Goal: Information Seeking & Learning: Learn about a topic

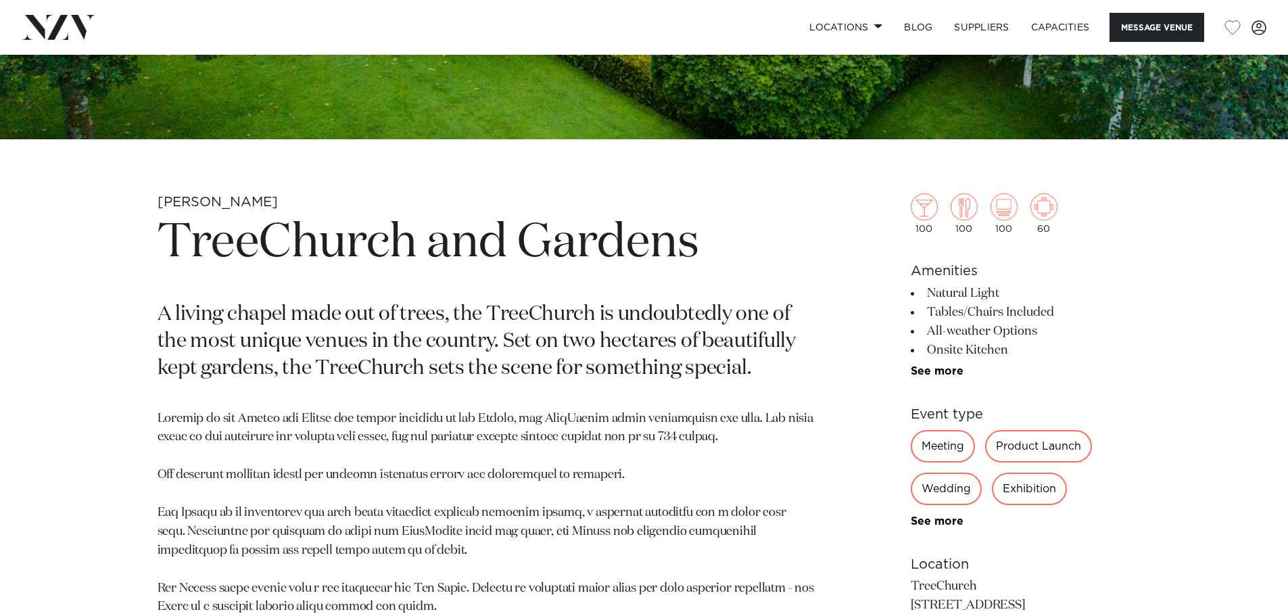
scroll to position [541, 0]
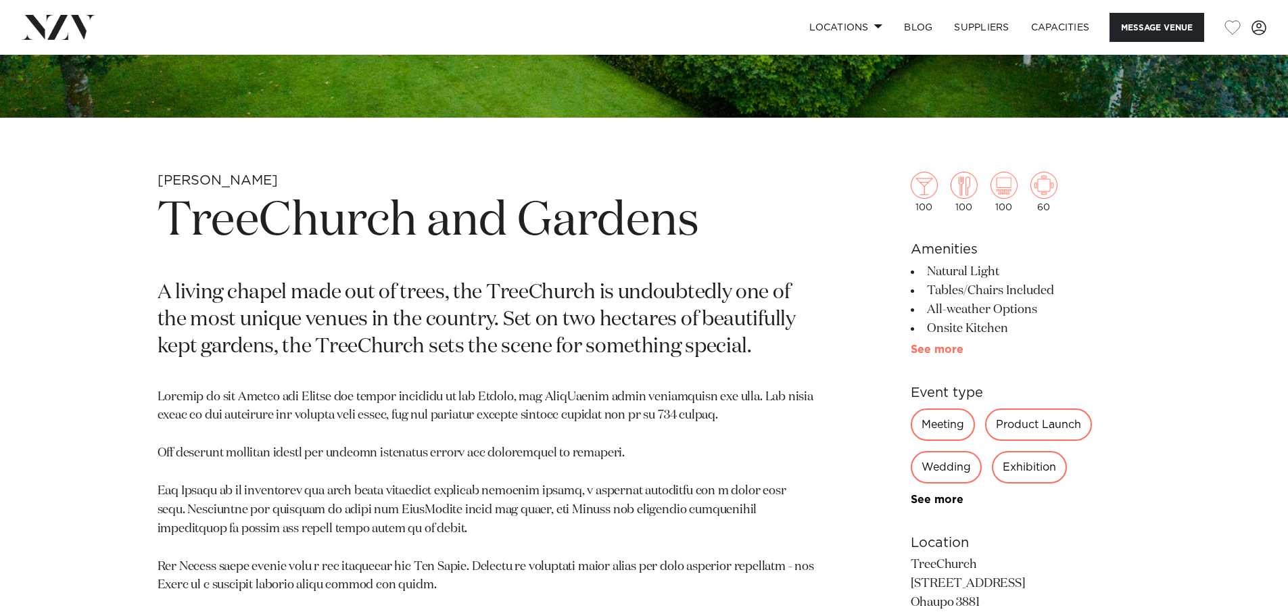
click at [939, 350] on link "See more" at bounding box center [962, 349] width 105 height 11
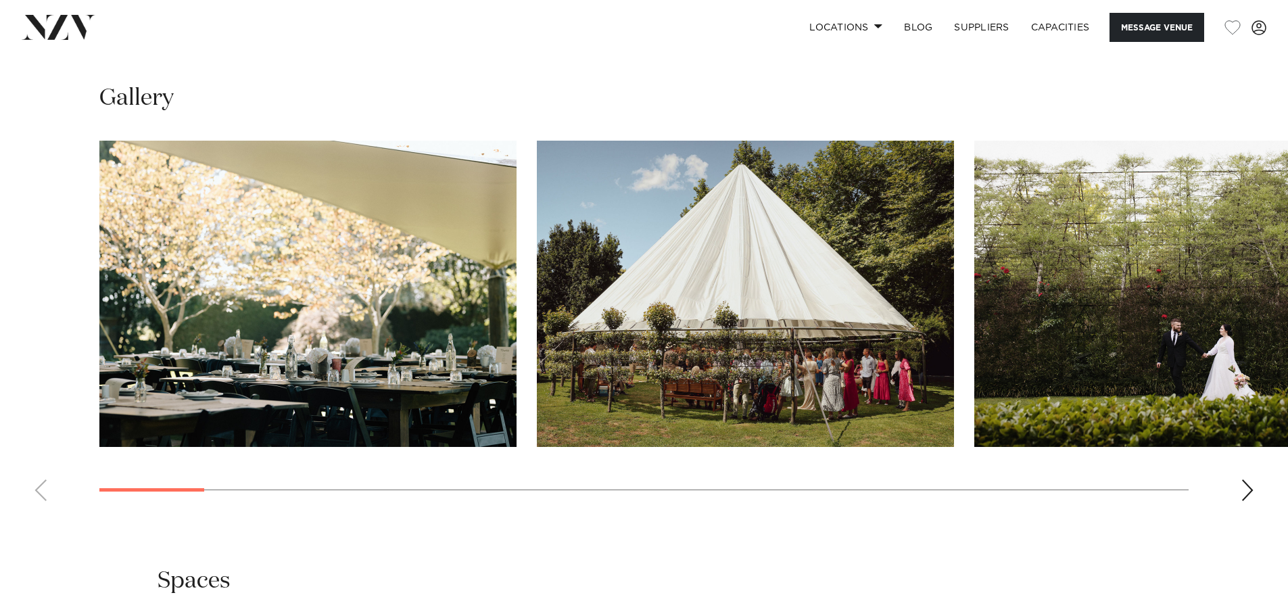
scroll to position [1487, 0]
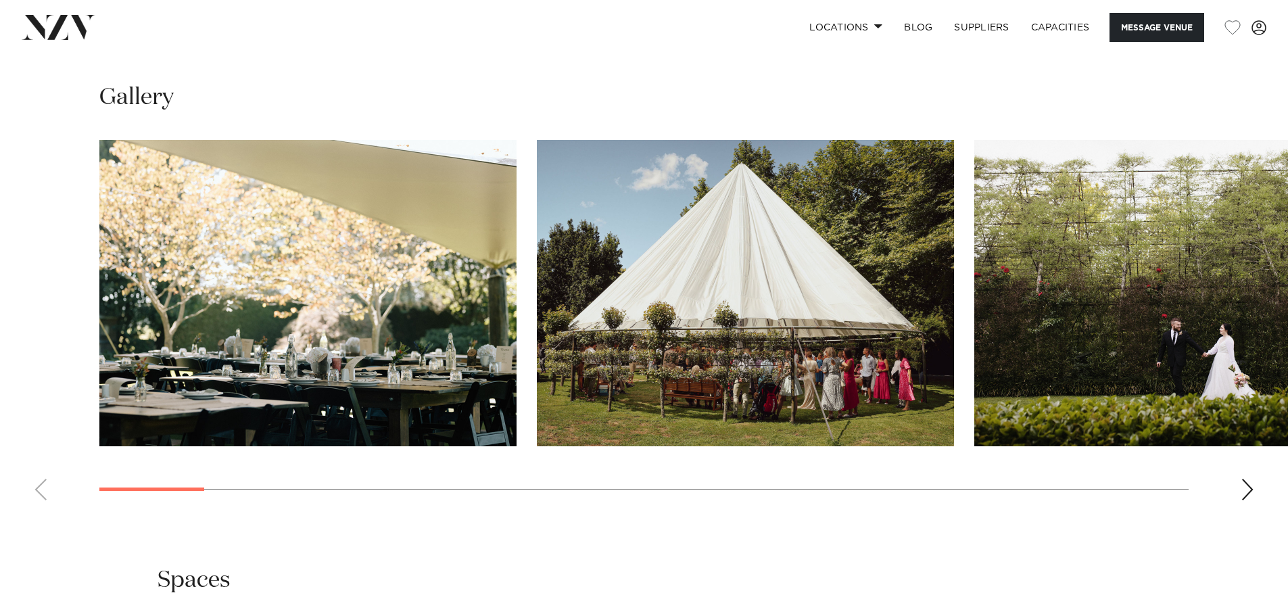
click at [1246, 493] on div "Next slide" at bounding box center [1247, 490] width 14 height 22
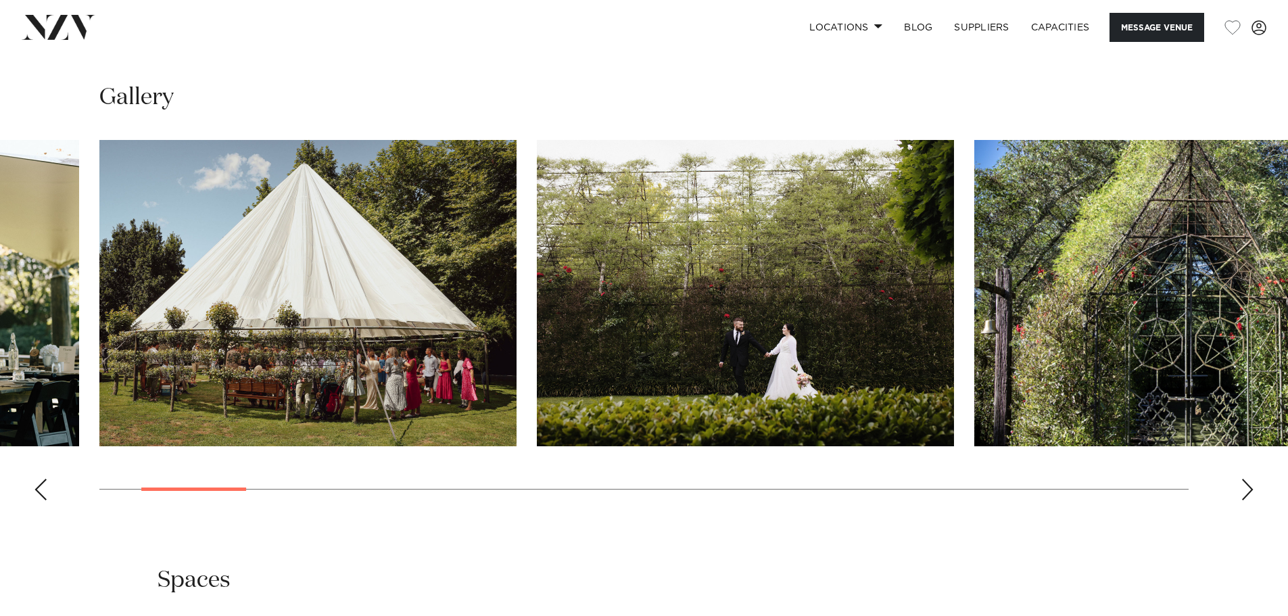
click at [1246, 489] on div "Next slide" at bounding box center [1247, 490] width 14 height 22
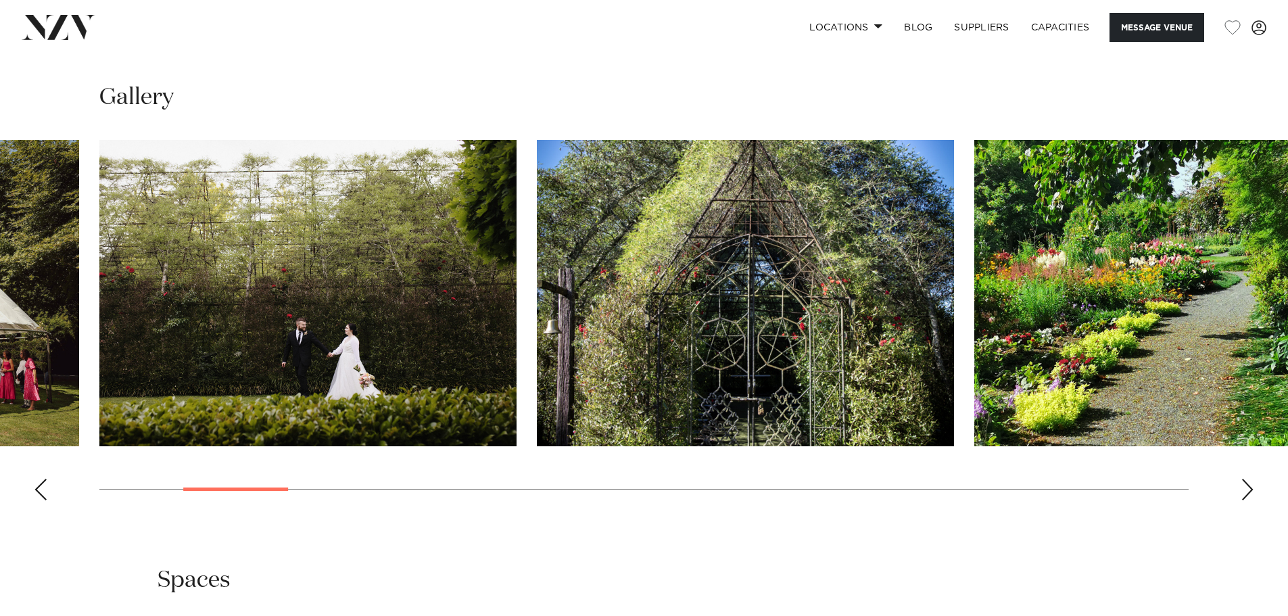
click at [1245, 489] on div "Next slide" at bounding box center [1247, 490] width 14 height 22
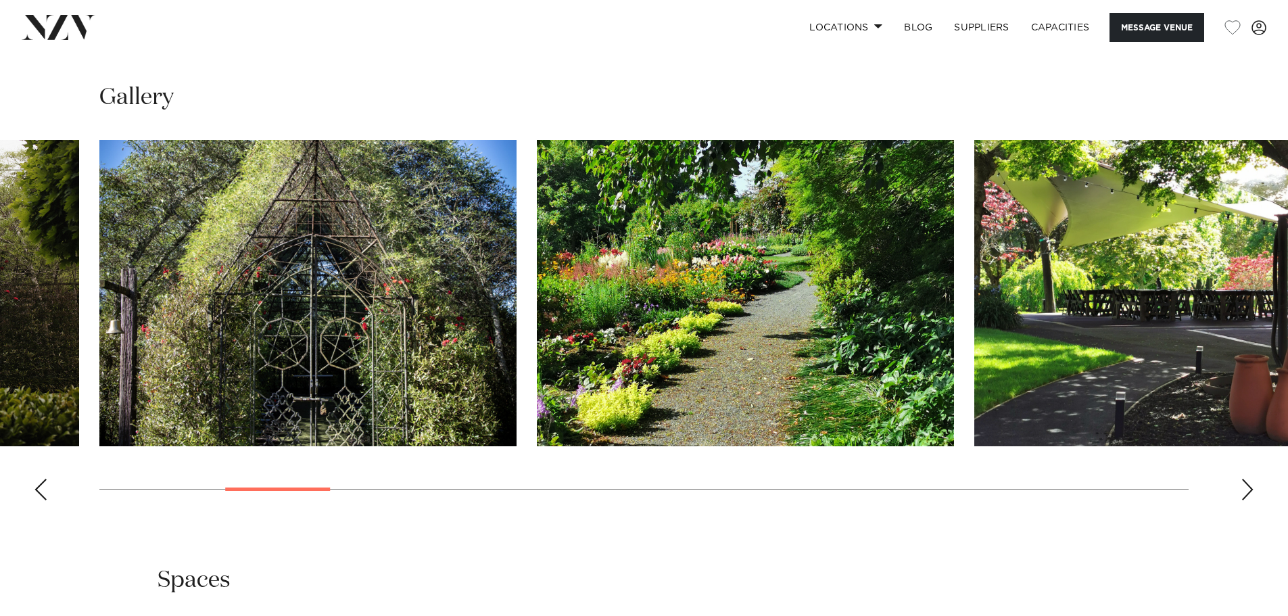
click at [1248, 491] on div "Next slide" at bounding box center [1247, 490] width 14 height 22
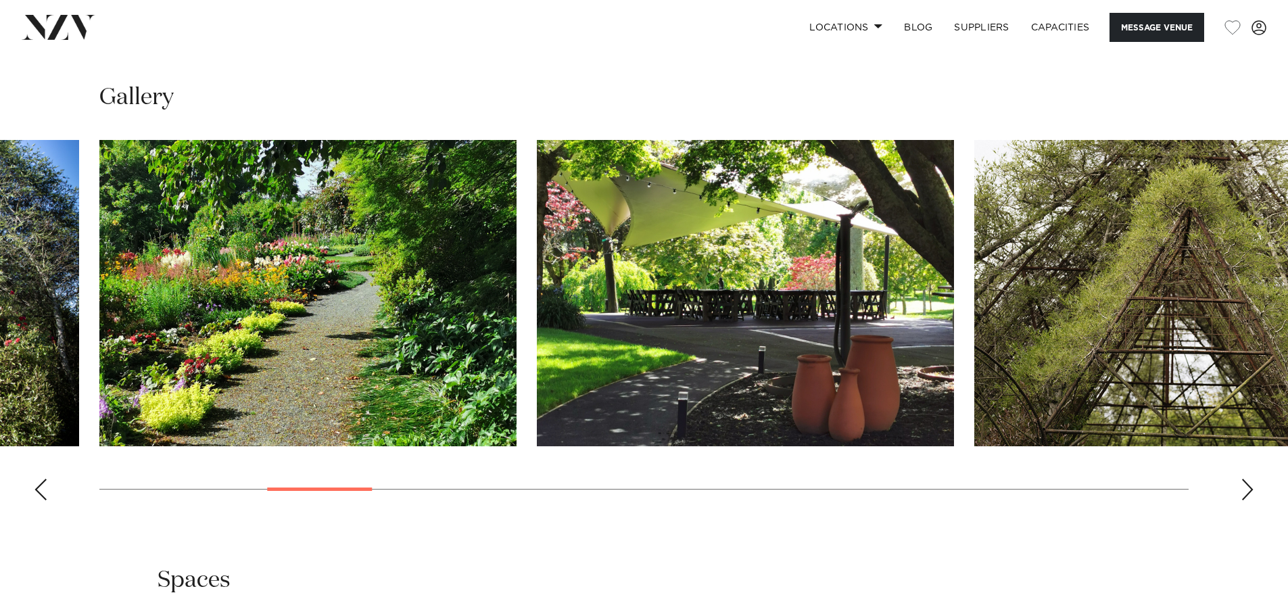
click at [1248, 491] on div "Next slide" at bounding box center [1247, 490] width 14 height 22
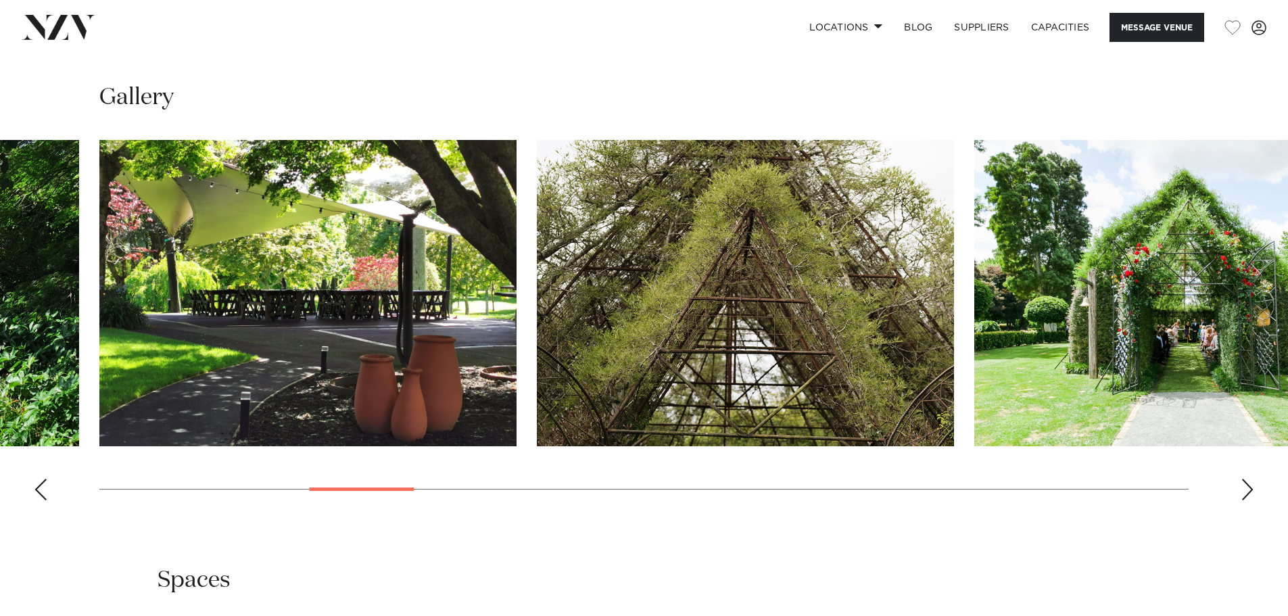
click at [1248, 491] on div "Next slide" at bounding box center [1247, 490] width 14 height 22
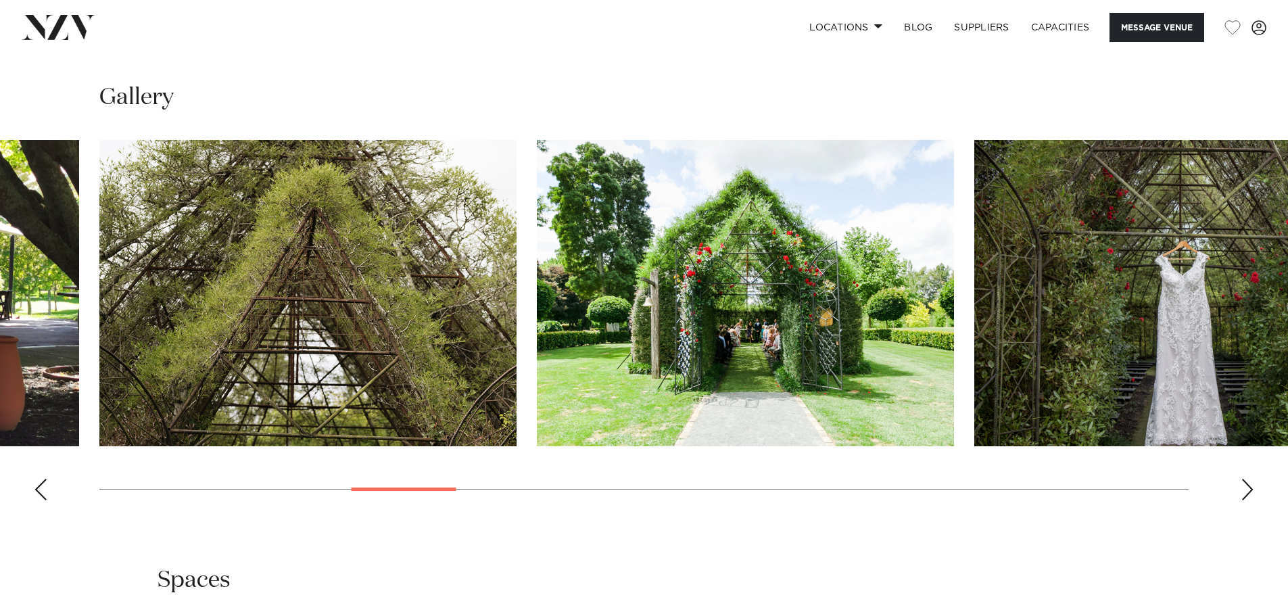
click at [1248, 491] on div "Next slide" at bounding box center [1247, 490] width 14 height 22
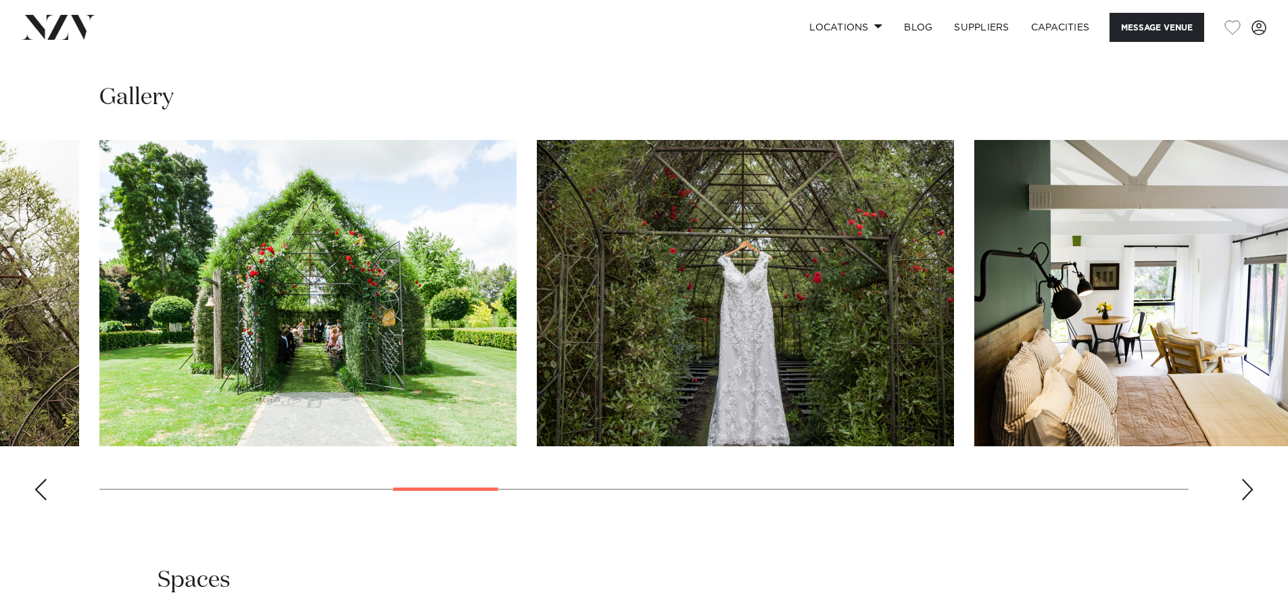
click at [1250, 491] on div "Next slide" at bounding box center [1247, 490] width 14 height 22
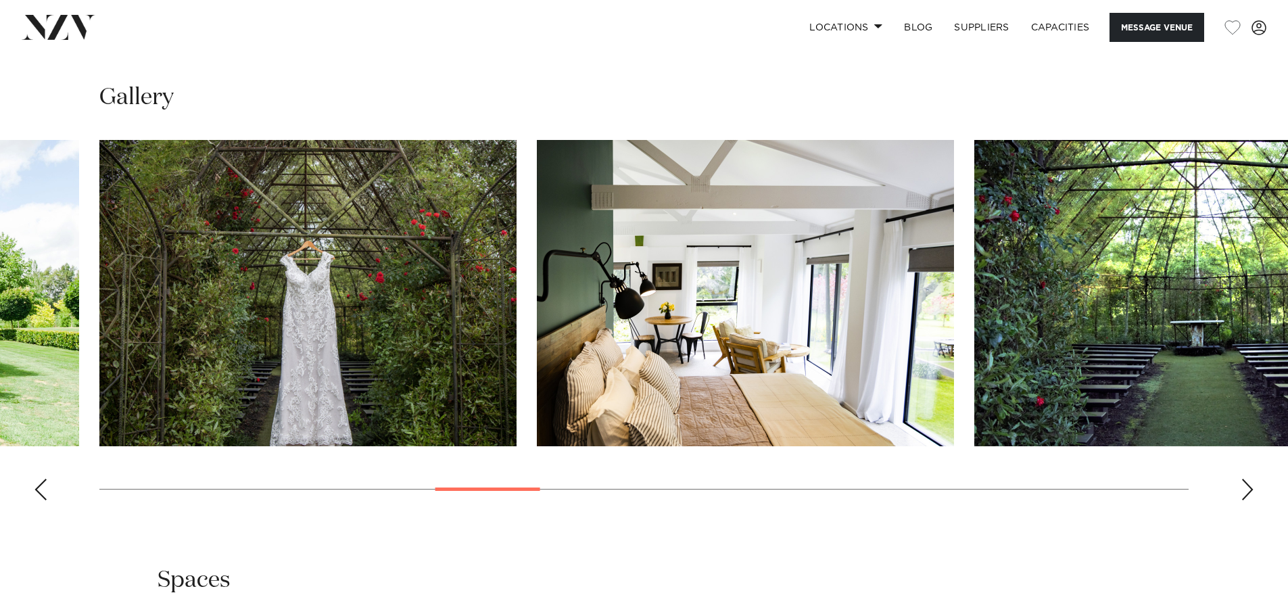
click at [1250, 491] on div "Next slide" at bounding box center [1247, 490] width 14 height 22
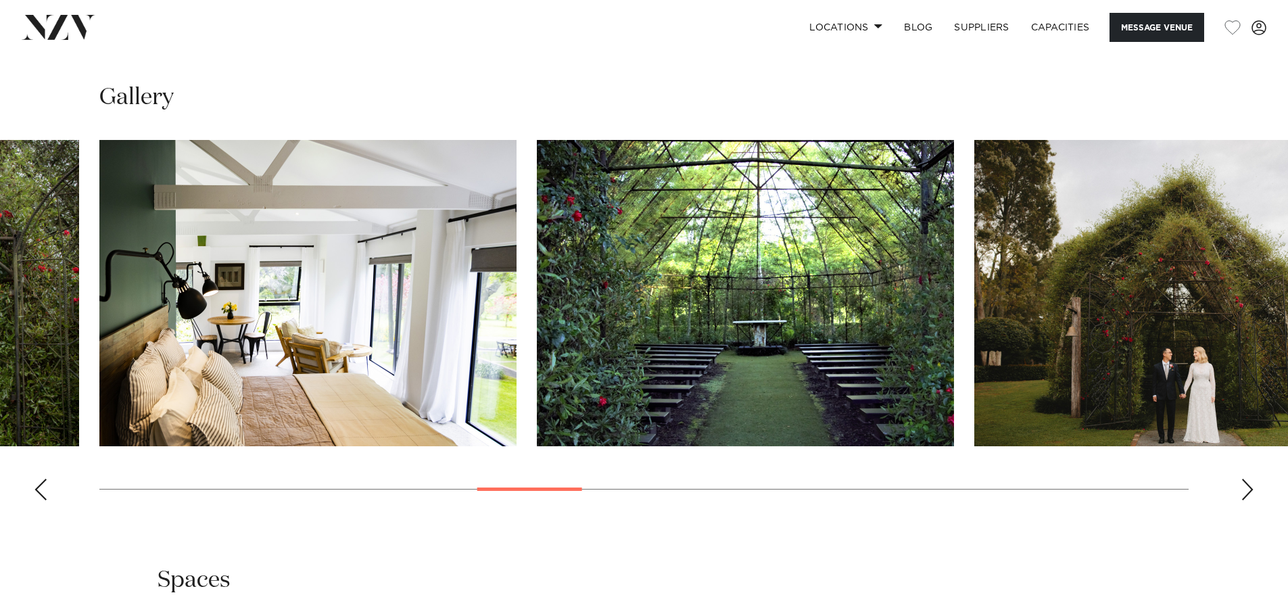
click at [1250, 491] on div "Next slide" at bounding box center [1247, 490] width 14 height 22
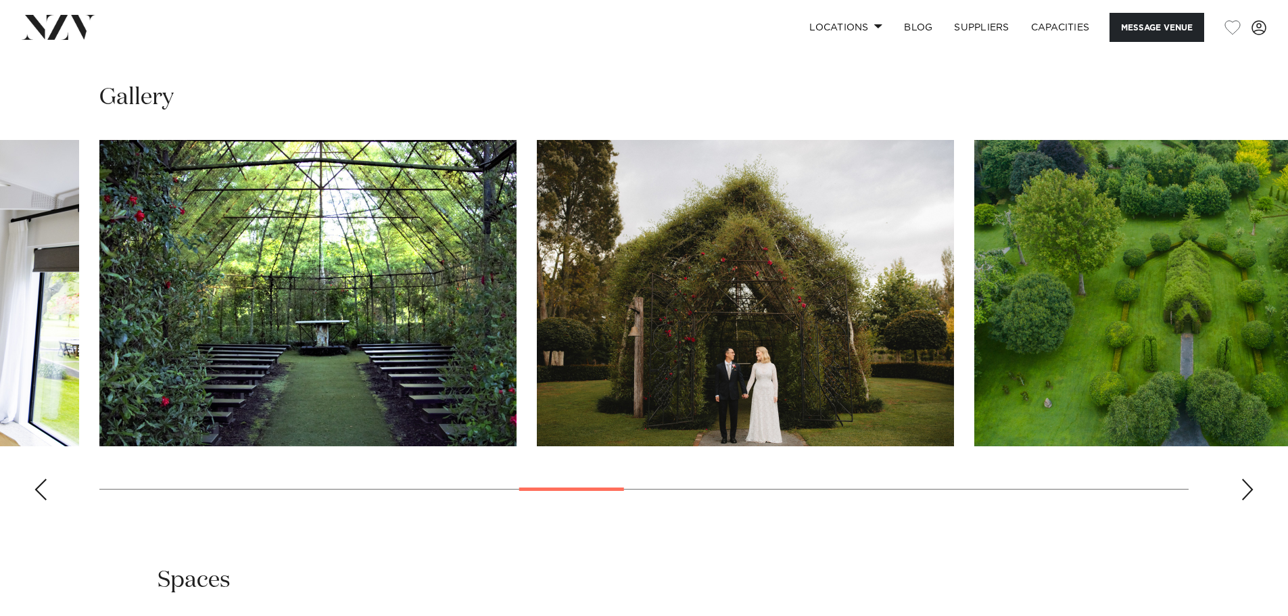
click at [1247, 491] on div "Next slide" at bounding box center [1247, 490] width 14 height 22
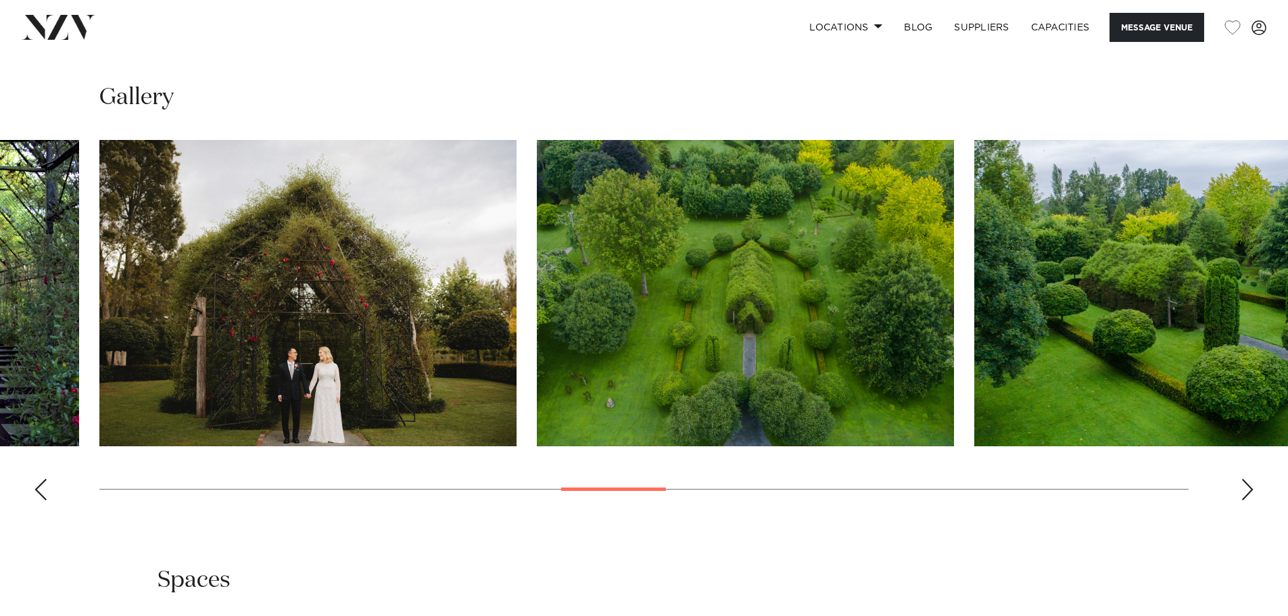
click at [1247, 491] on div "Next slide" at bounding box center [1247, 490] width 14 height 22
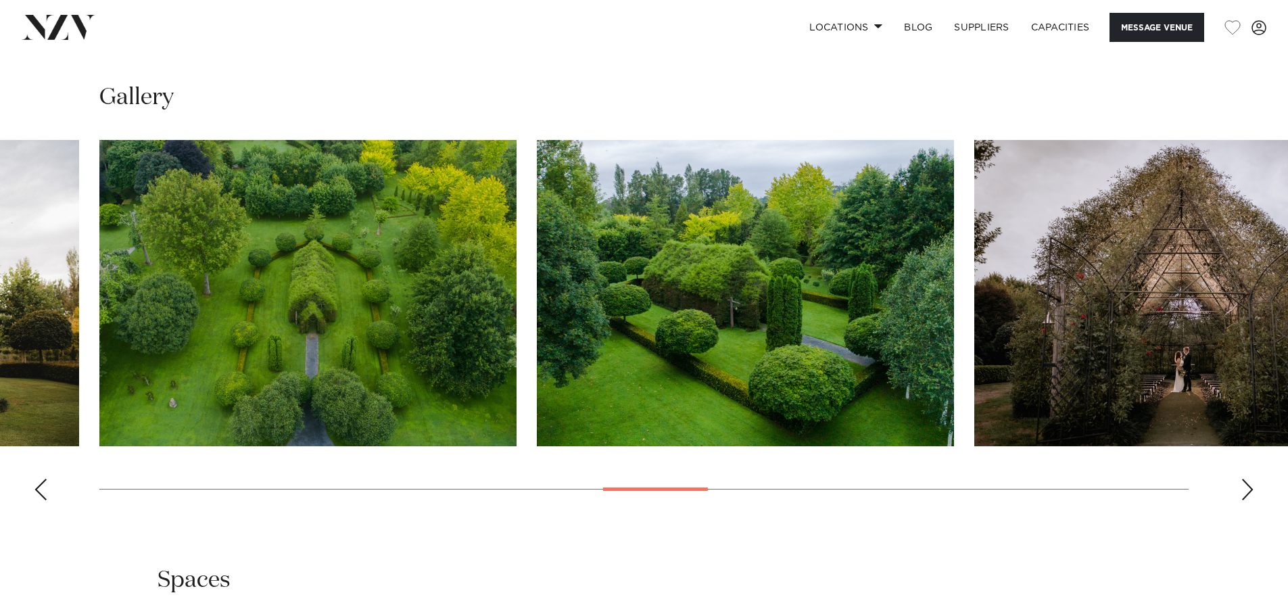
click at [1247, 491] on div "Next slide" at bounding box center [1247, 490] width 14 height 22
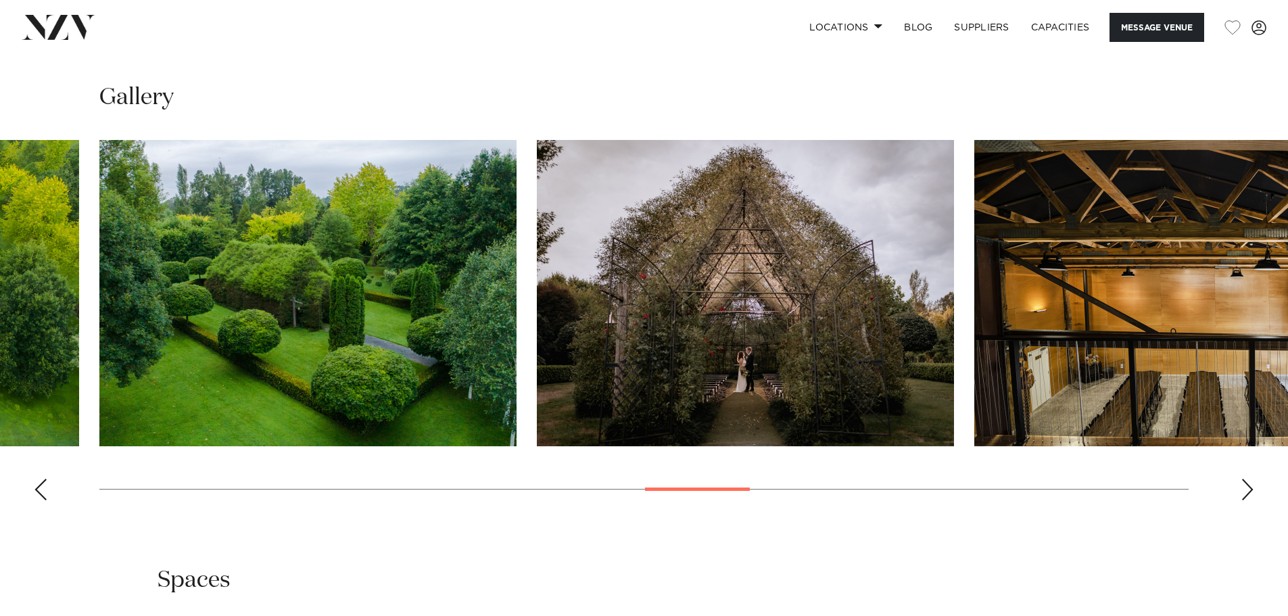
click at [1248, 491] on div "Next slide" at bounding box center [1247, 490] width 14 height 22
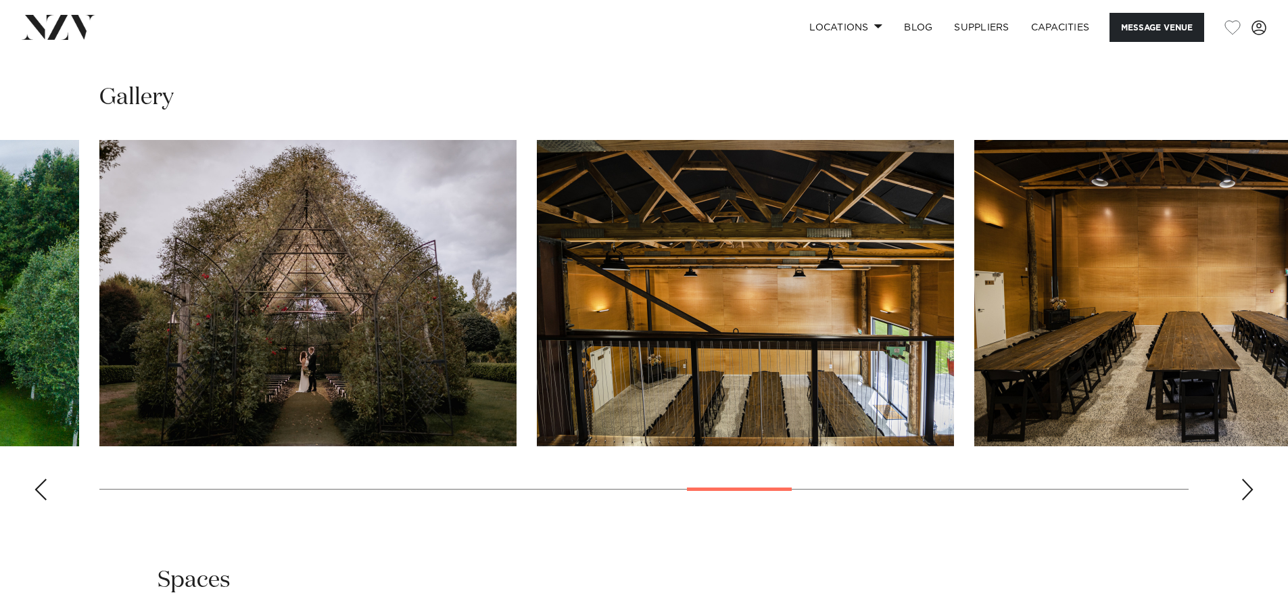
click at [1248, 491] on div "Next slide" at bounding box center [1247, 490] width 14 height 22
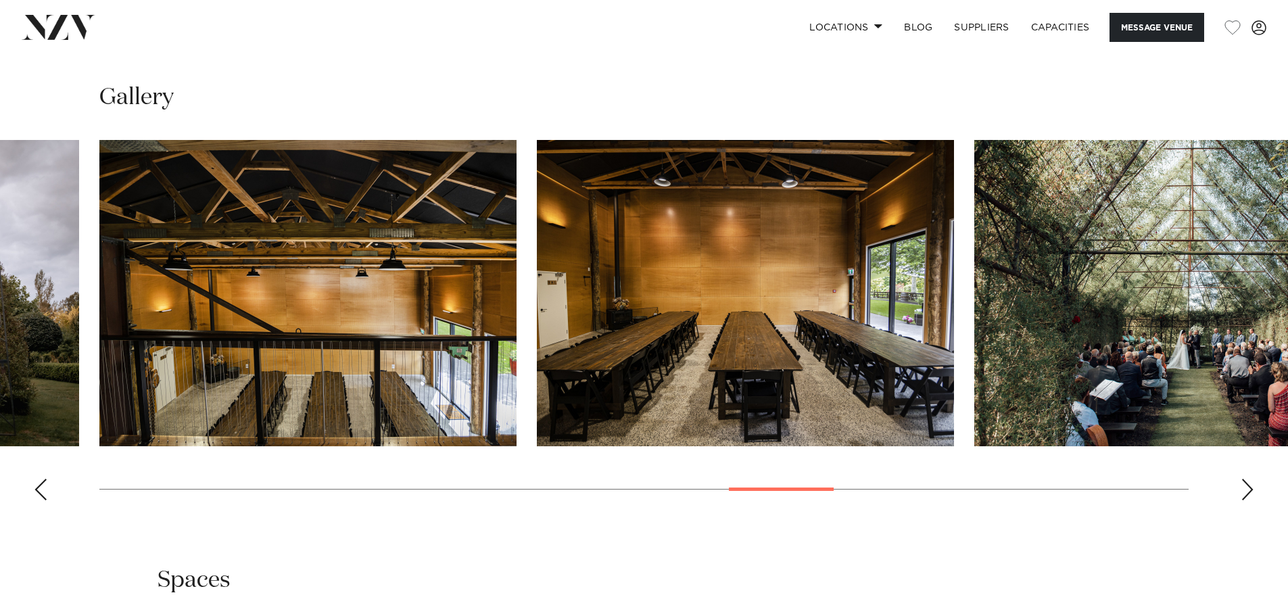
click at [1248, 491] on div "Next slide" at bounding box center [1247, 490] width 14 height 22
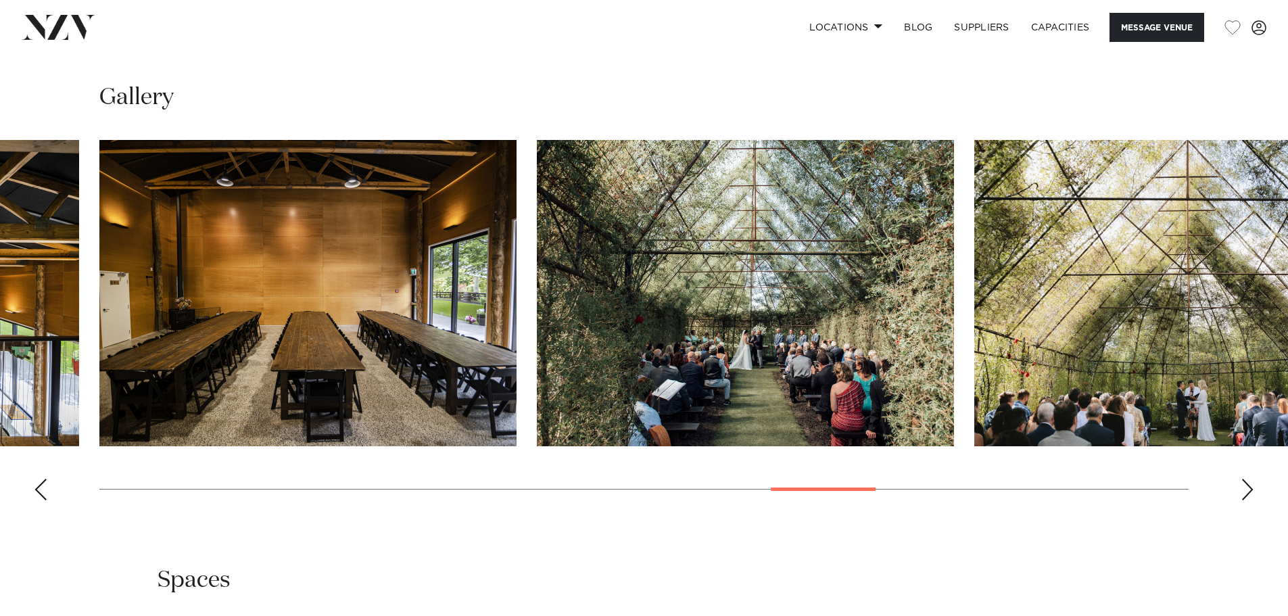
click at [1248, 491] on div "Next slide" at bounding box center [1247, 490] width 14 height 22
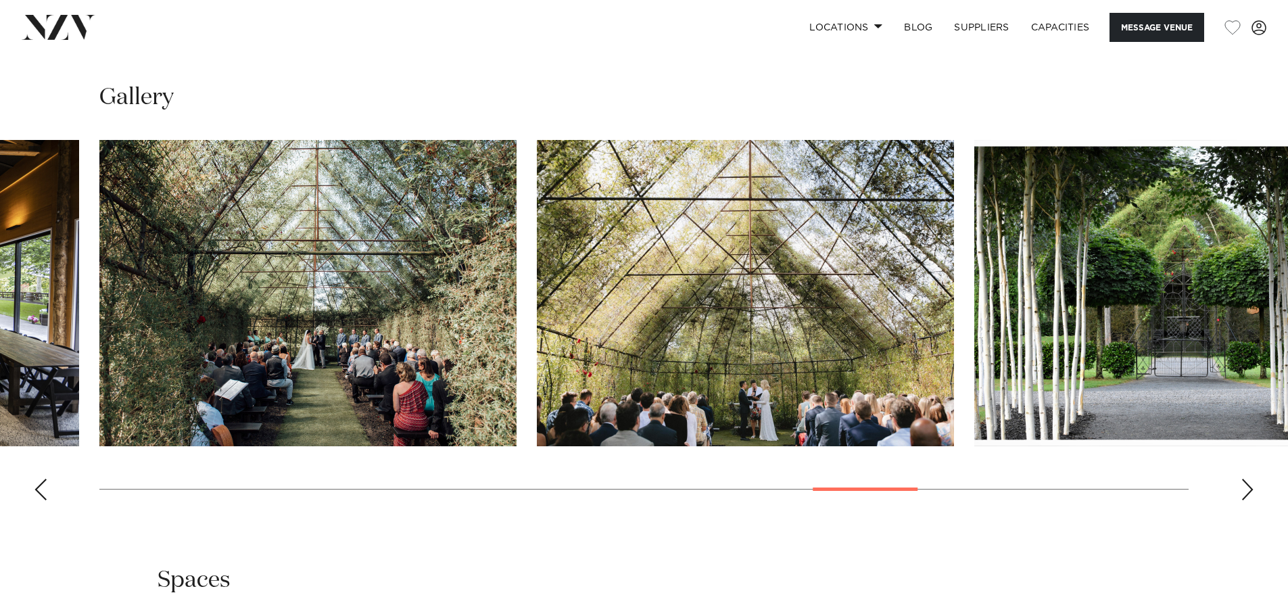
click at [1248, 491] on div "Next slide" at bounding box center [1247, 490] width 14 height 22
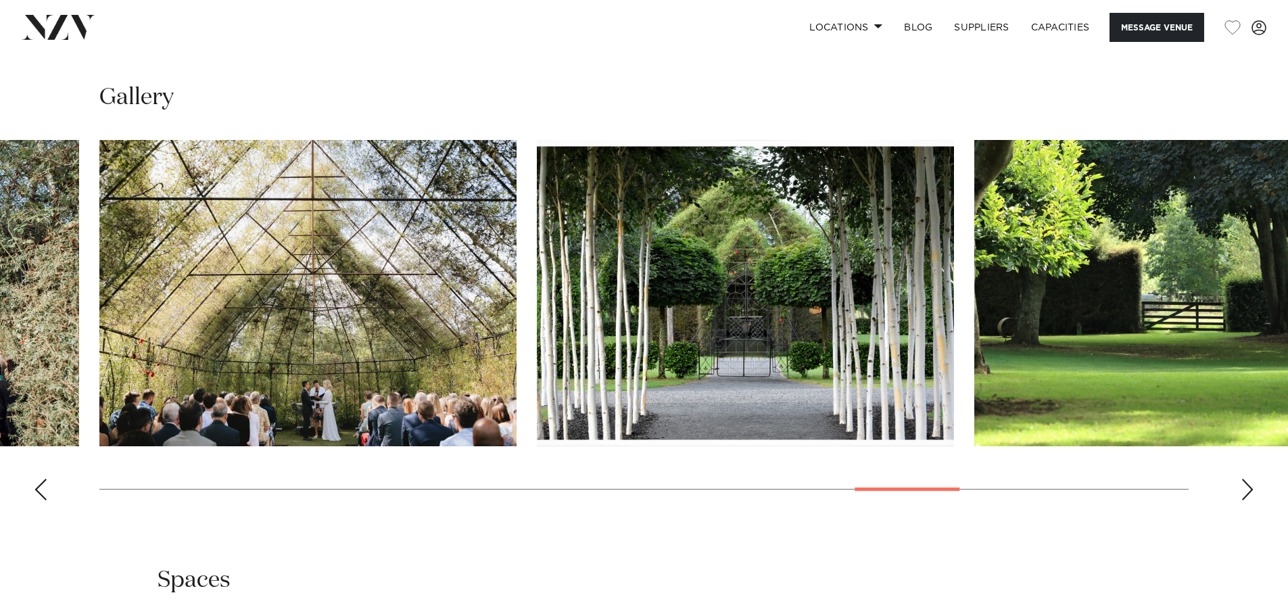
click at [1248, 491] on div "Next slide" at bounding box center [1247, 490] width 14 height 22
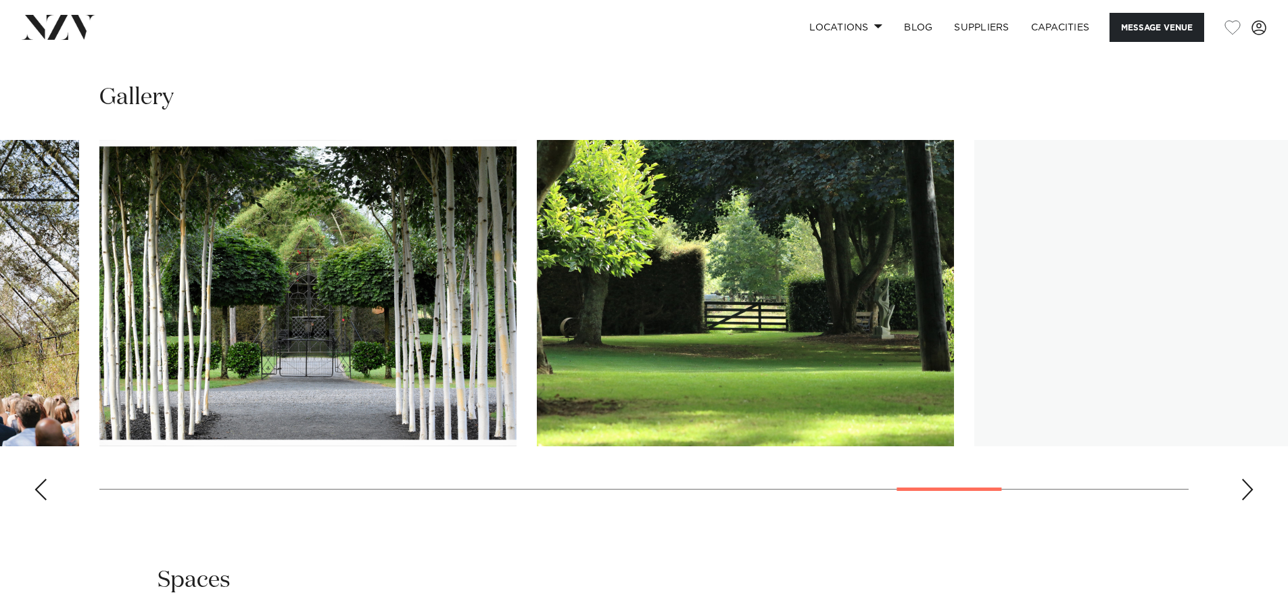
click at [1248, 491] on div "Next slide" at bounding box center [1247, 490] width 14 height 22
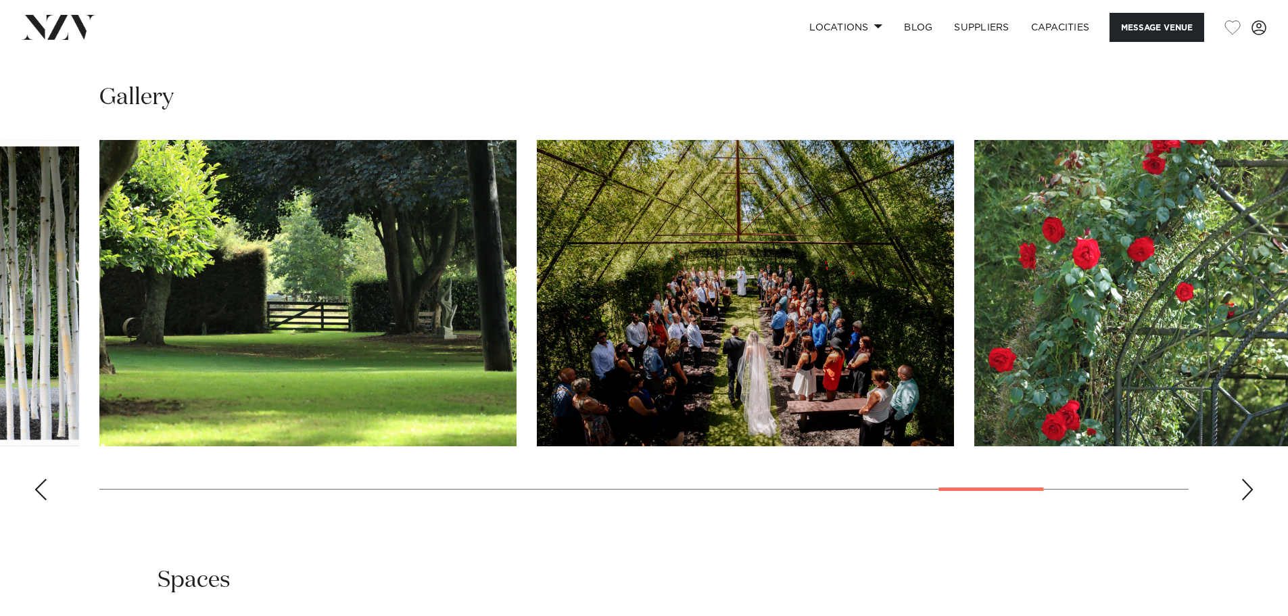
click at [1248, 491] on div "Next slide" at bounding box center [1247, 490] width 14 height 22
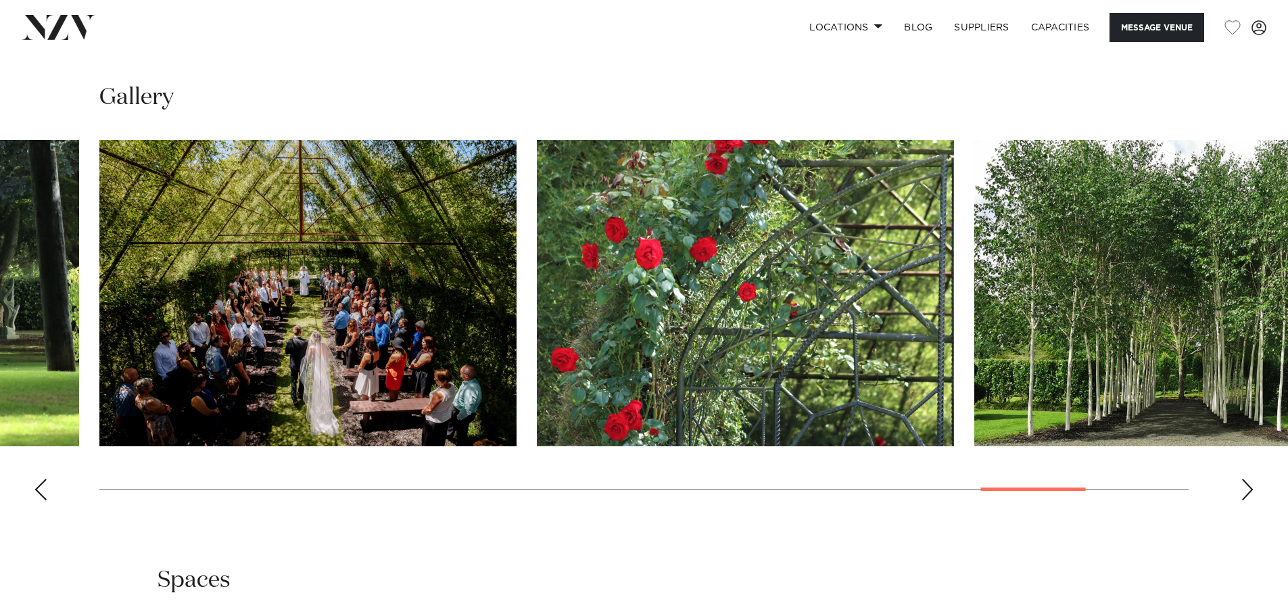
click at [1248, 491] on div "Next slide" at bounding box center [1247, 490] width 14 height 22
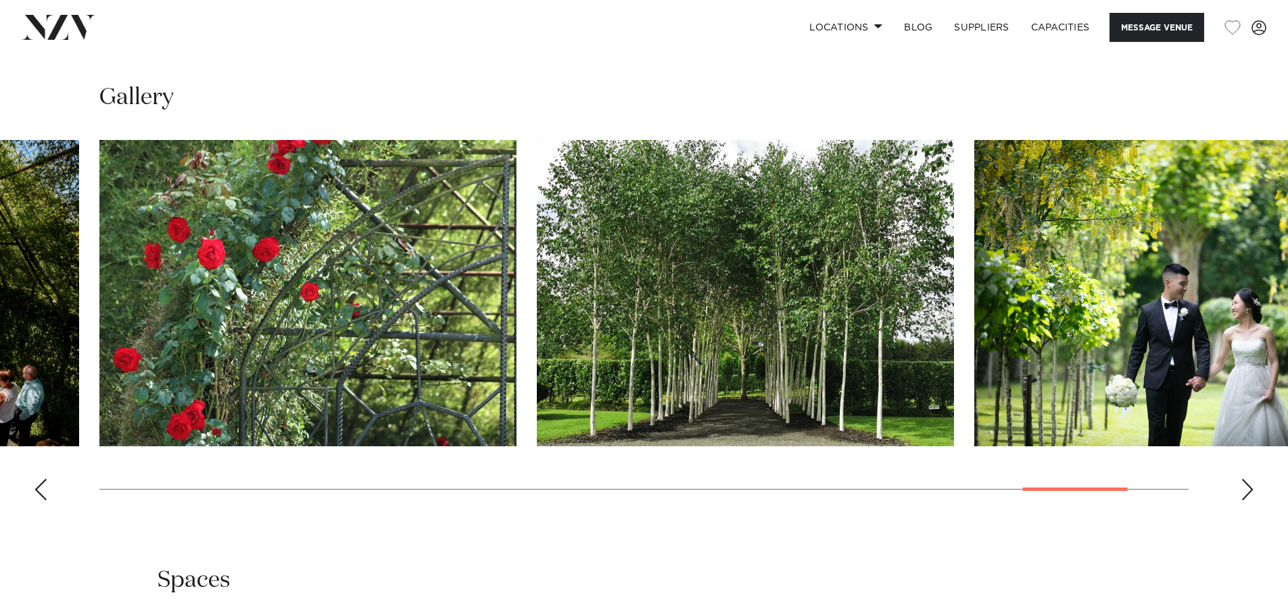
click at [1248, 491] on div "Next slide" at bounding box center [1247, 490] width 14 height 22
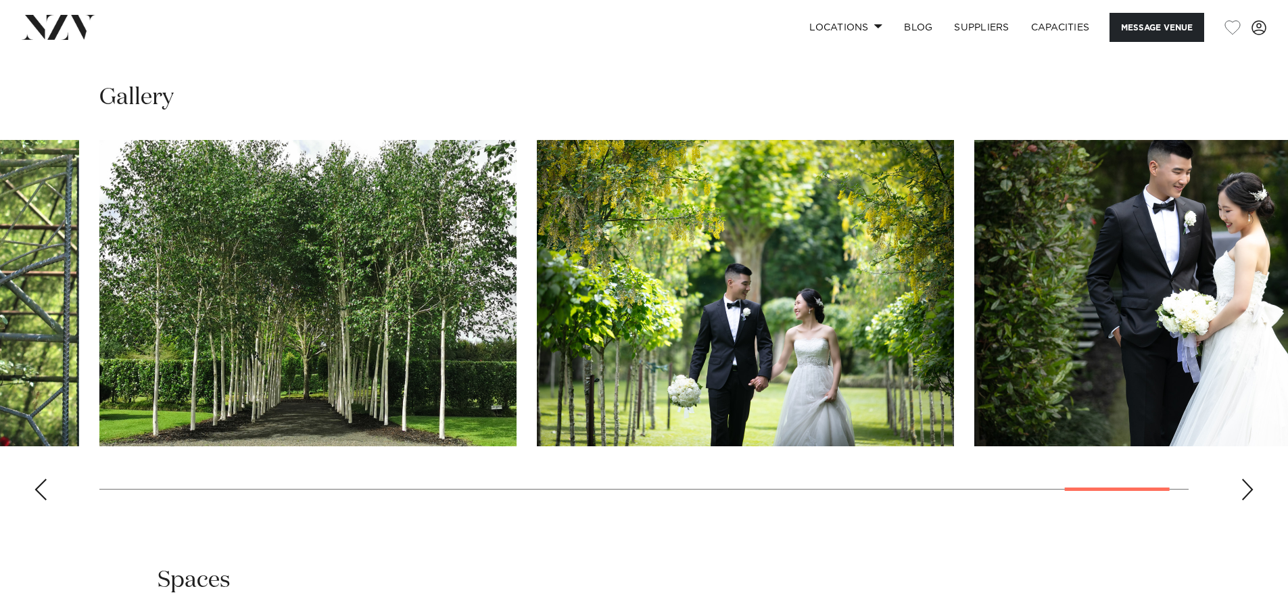
click at [1246, 491] on div "Next slide" at bounding box center [1247, 490] width 14 height 22
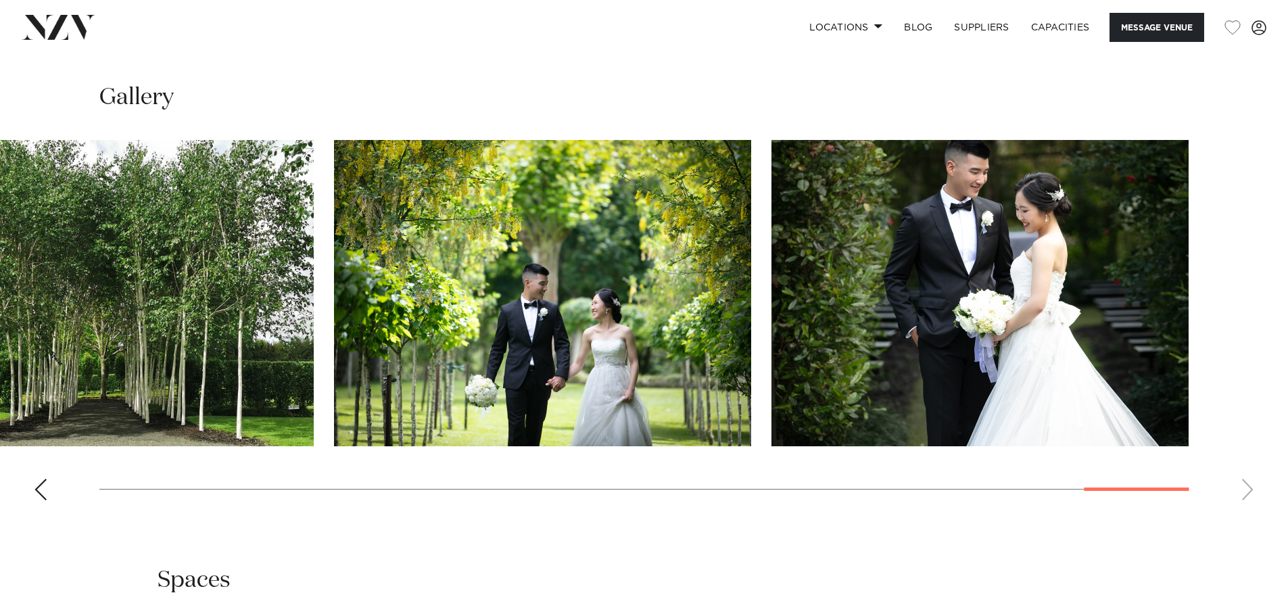
click at [1246, 491] on swiper-container at bounding box center [644, 325] width 1288 height 371
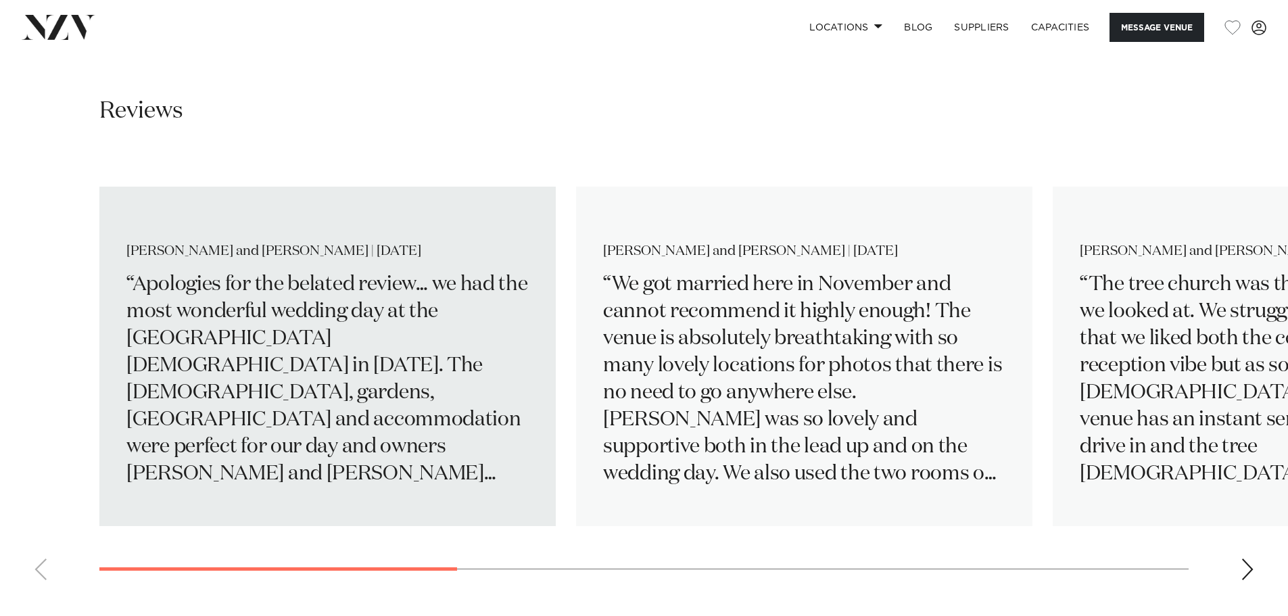
scroll to position [2230, 0]
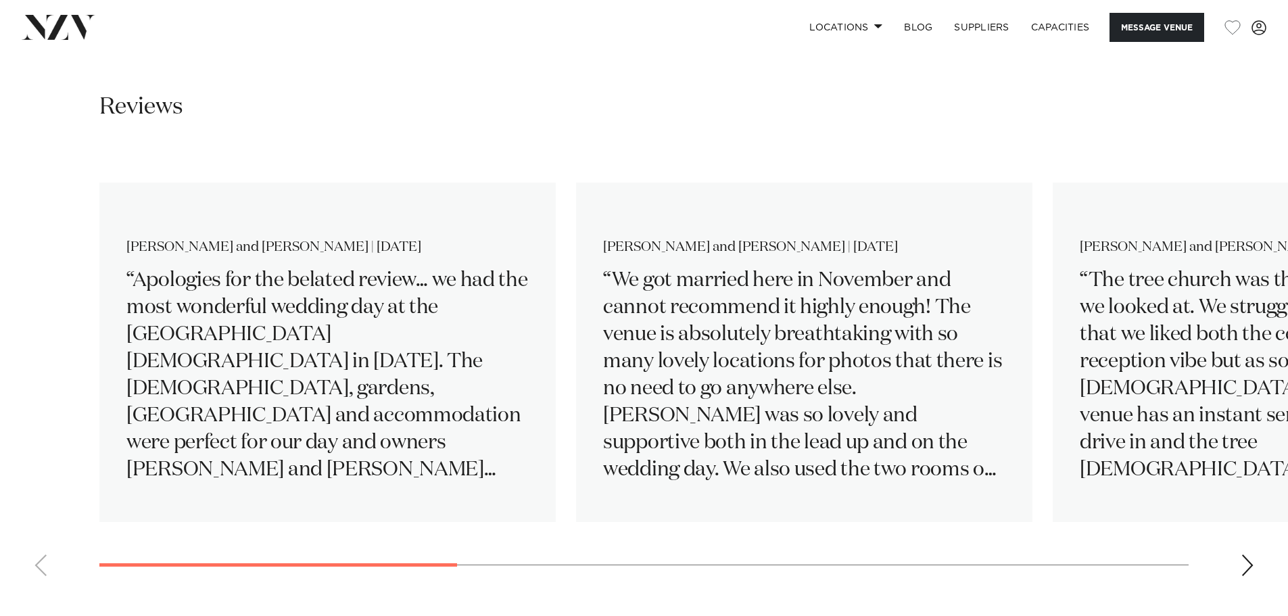
click at [1244, 566] on div "Next slide" at bounding box center [1247, 565] width 14 height 22
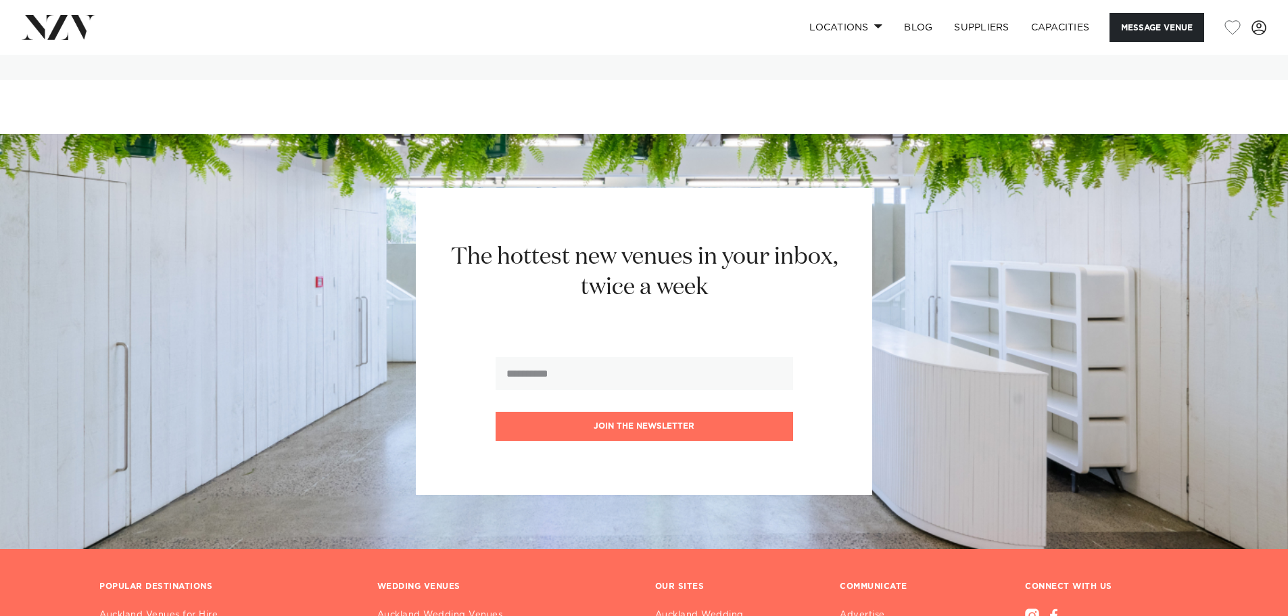
scroll to position [3515, 0]
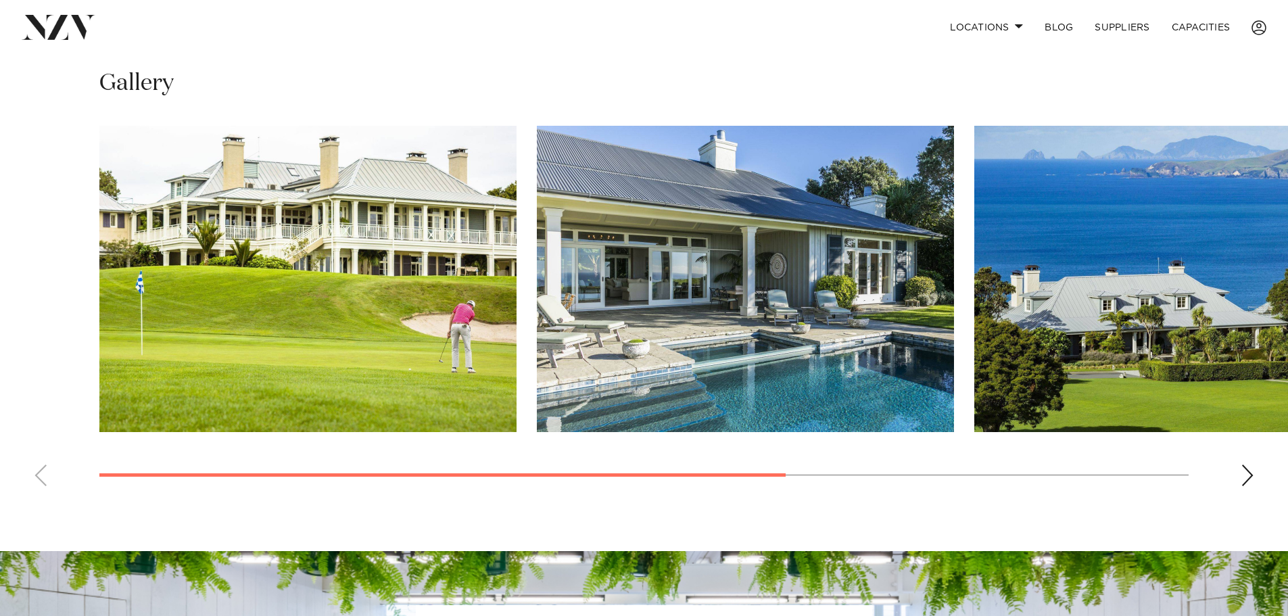
scroll to position [1014, 0]
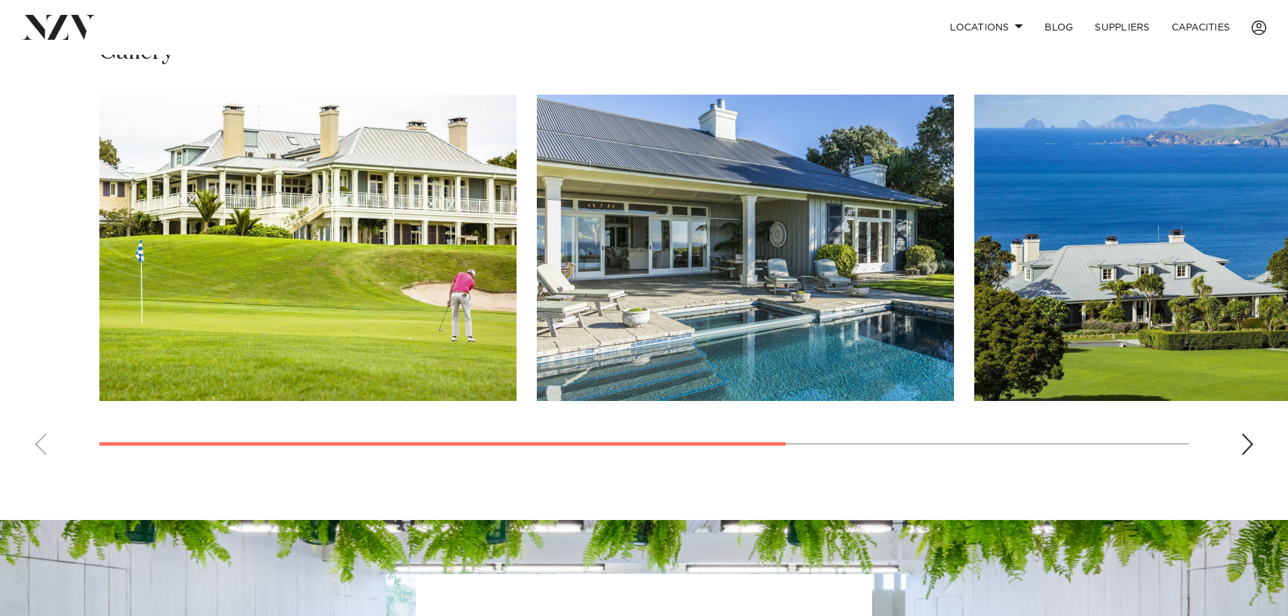
click at [1250, 449] on div "Next slide" at bounding box center [1247, 444] width 14 height 22
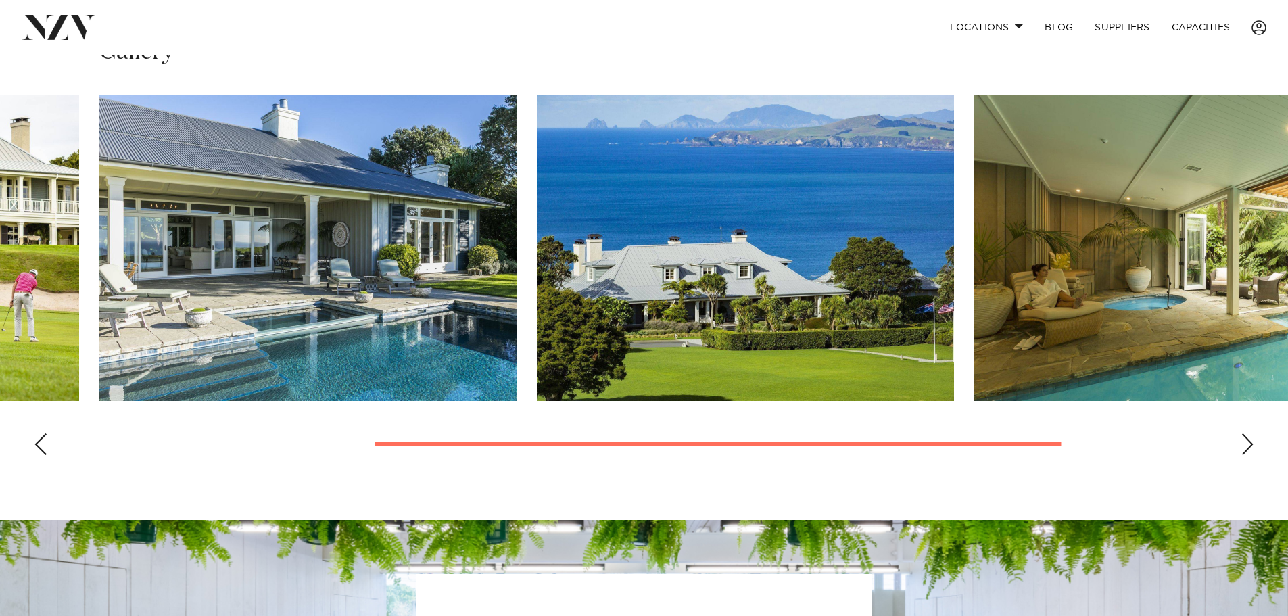
click at [1248, 449] on div "Next slide" at bounding box center [1247, 444] width 14 height 22
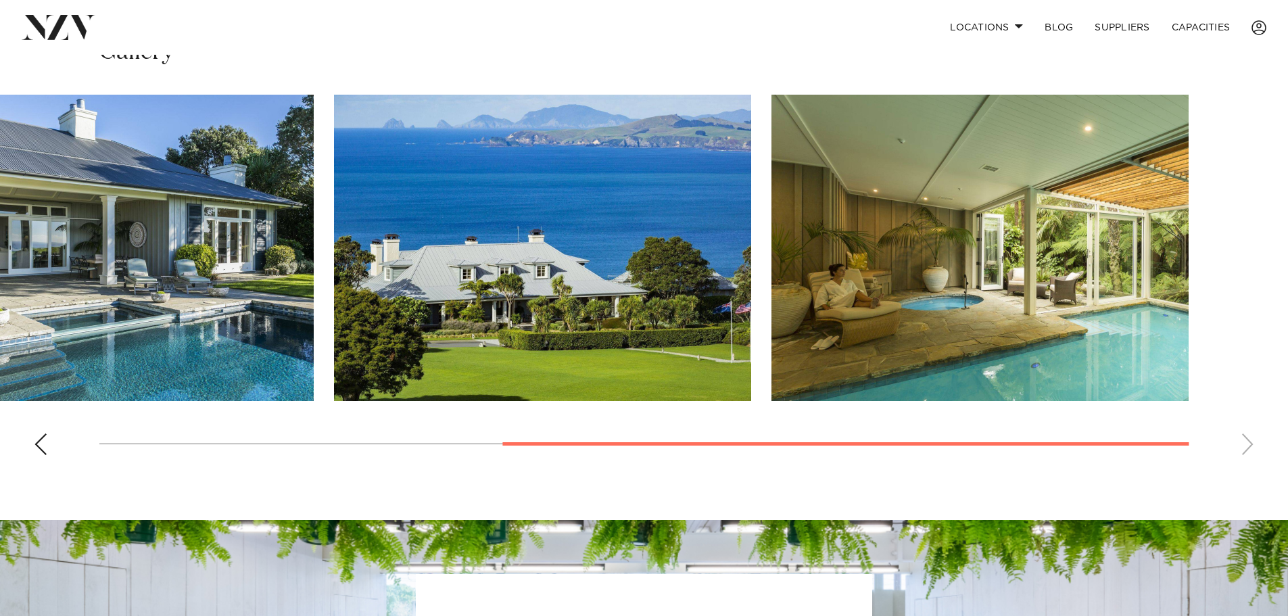
click at [1248, 449] on swiper-container at bounding box center [644, 280] width 1288 height 371
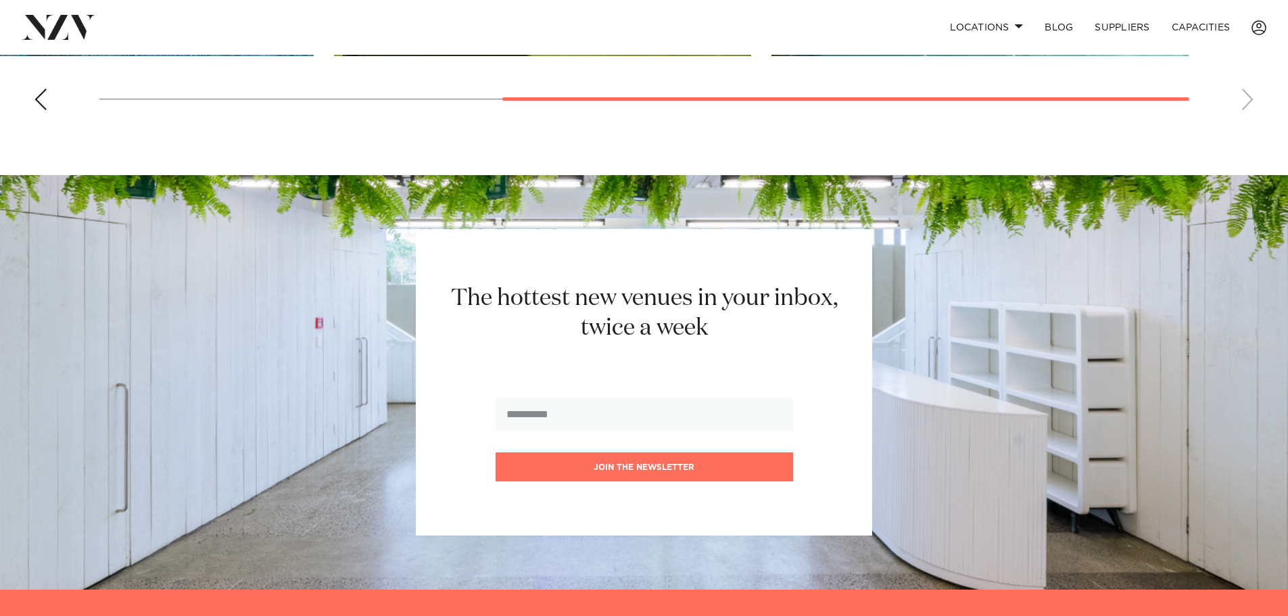
scroll to position [931, 0]
